Goal: Information Seeking & Learning: Learn about a topic

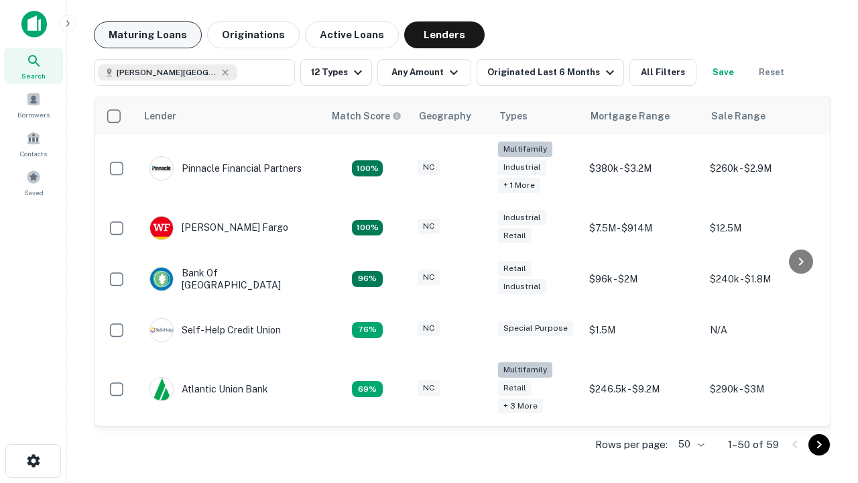
click at [148, 35] on button "Maturing Loans" at bounding box center [148, 34] width 108 height 27
